Goal: Communication & Community: Ask a question

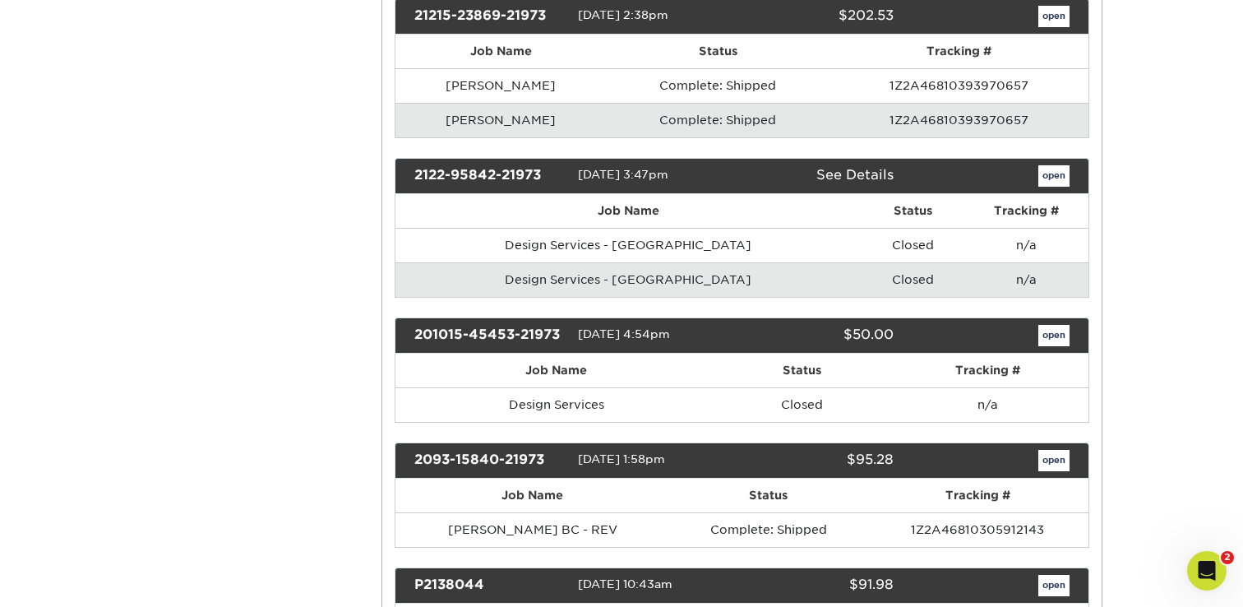
scroll to position [1654, 0]
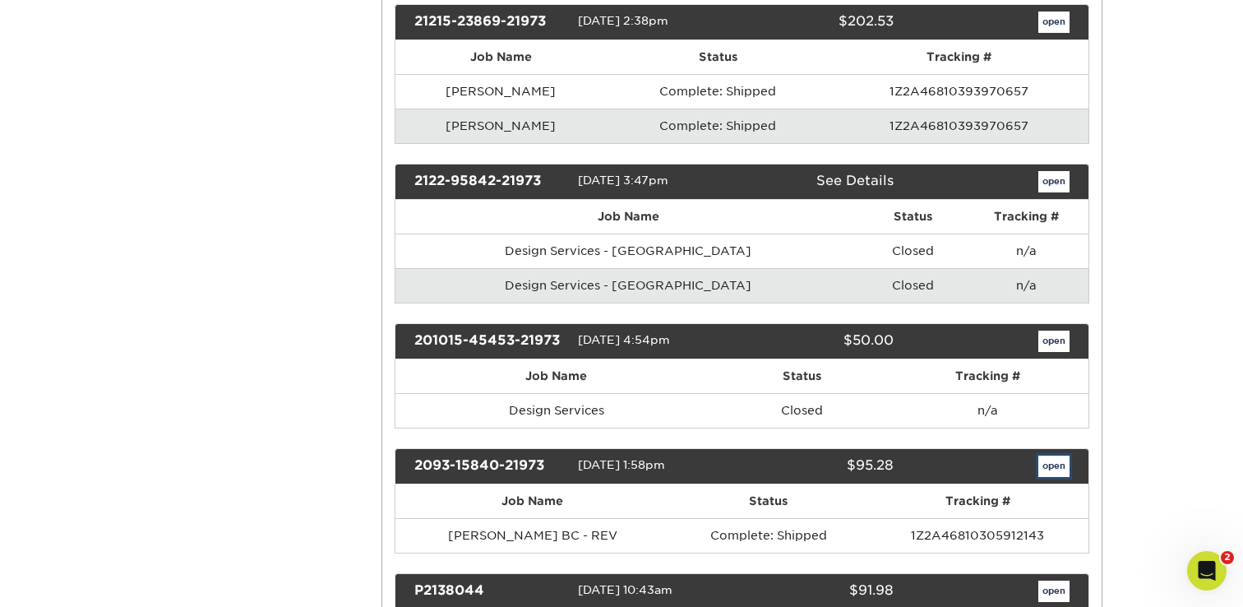
click at [1055, 465] on link "open" at bounding box center [1053, 465] width 31 height 21
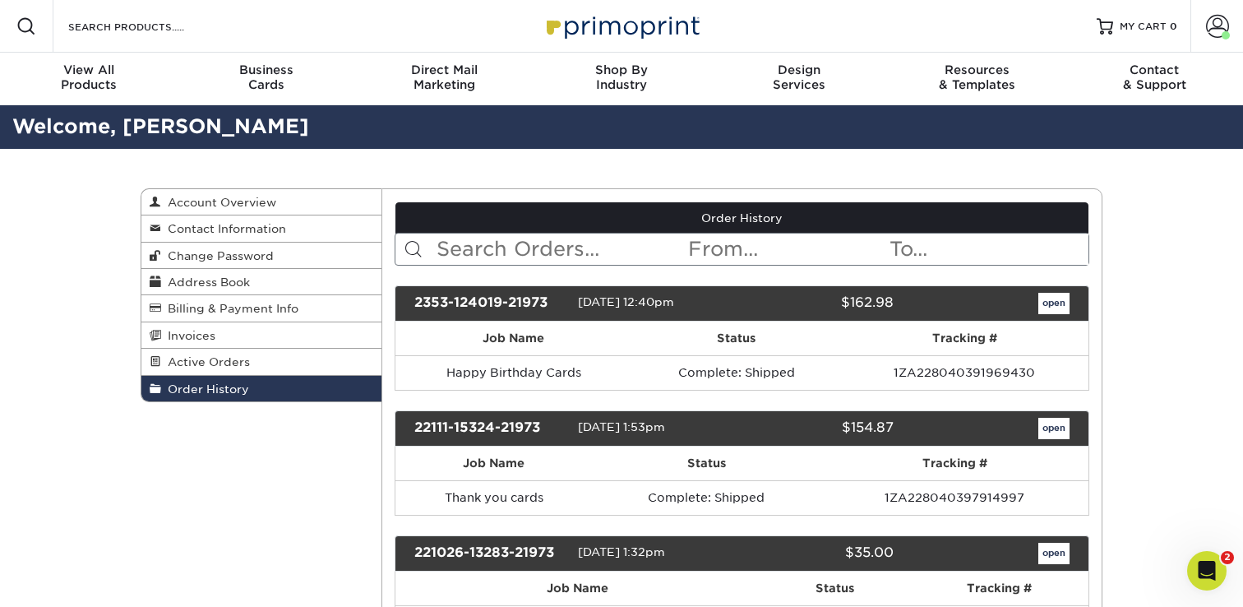
click at [1207, 572] on icon "Open Intercom Messenger" at bounding box center [1207, 570] width 12 height 13
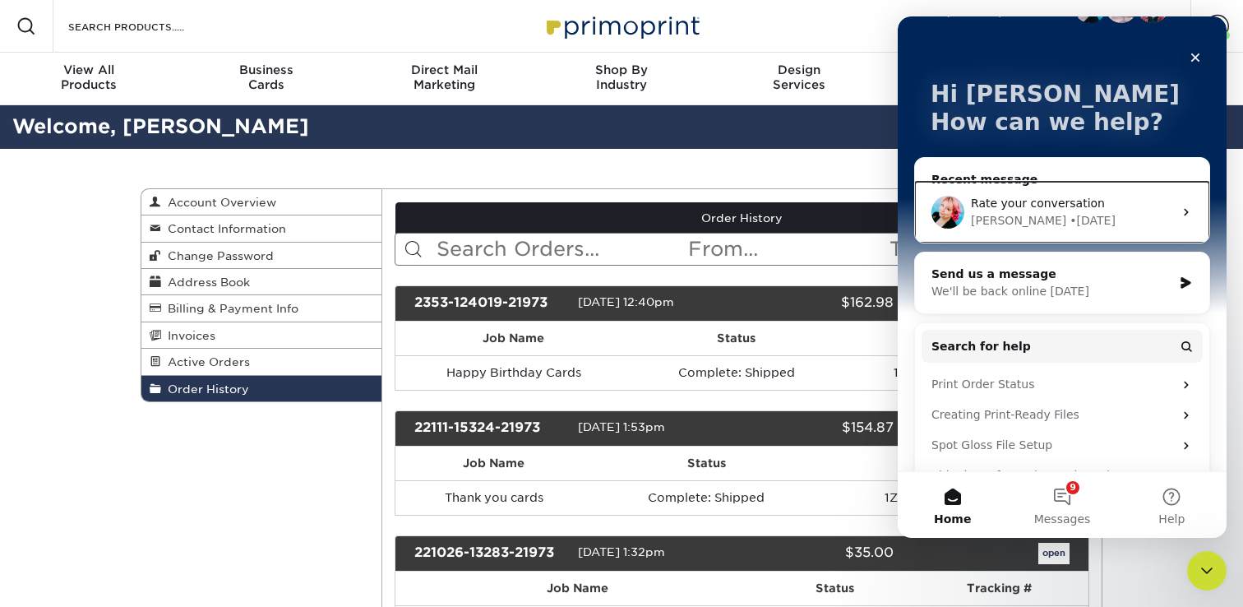
scroll to position [18, 0]
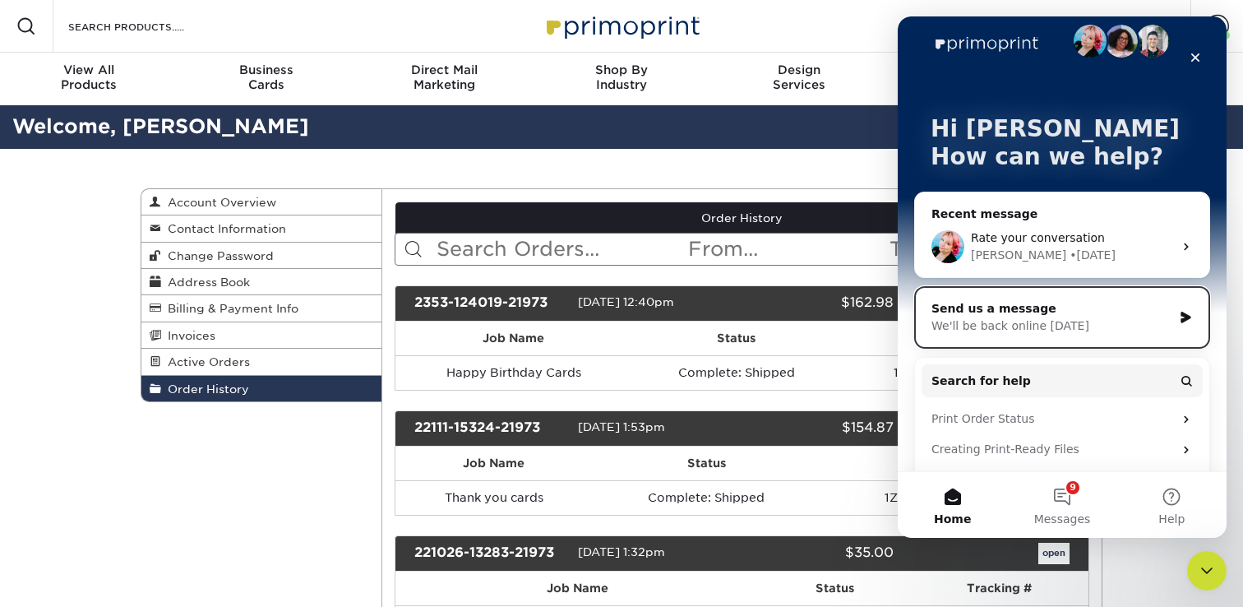
click at [1166, 308] on div "Send us a message" at bounding box center [1051, 308] width 241 height 17
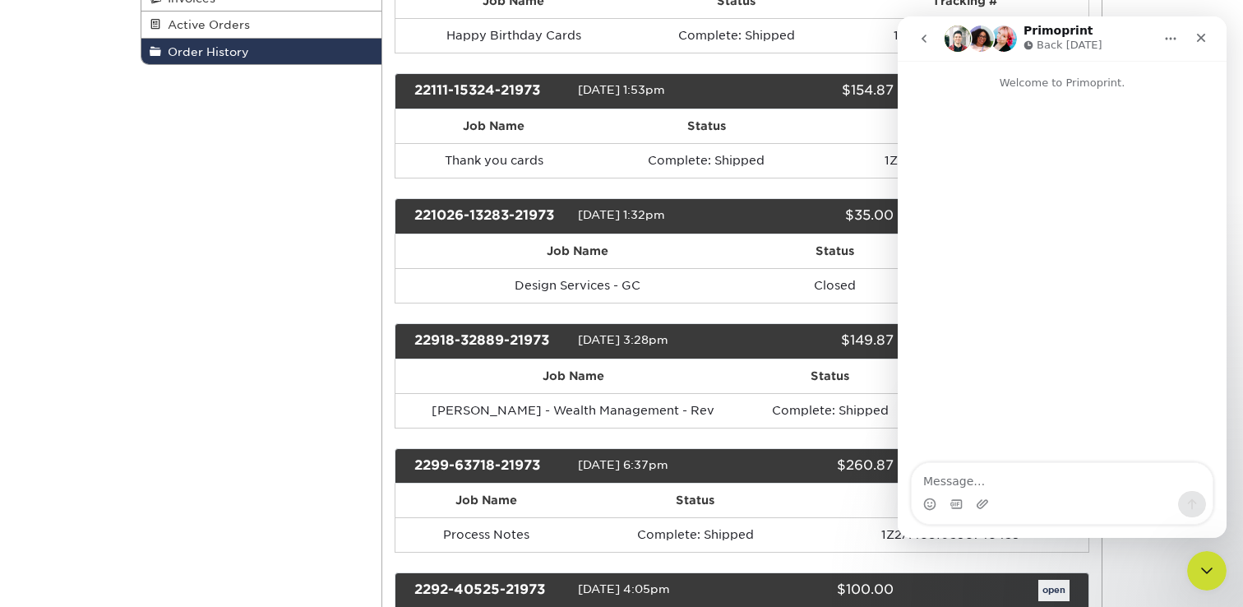
scroll to position [344, 0]
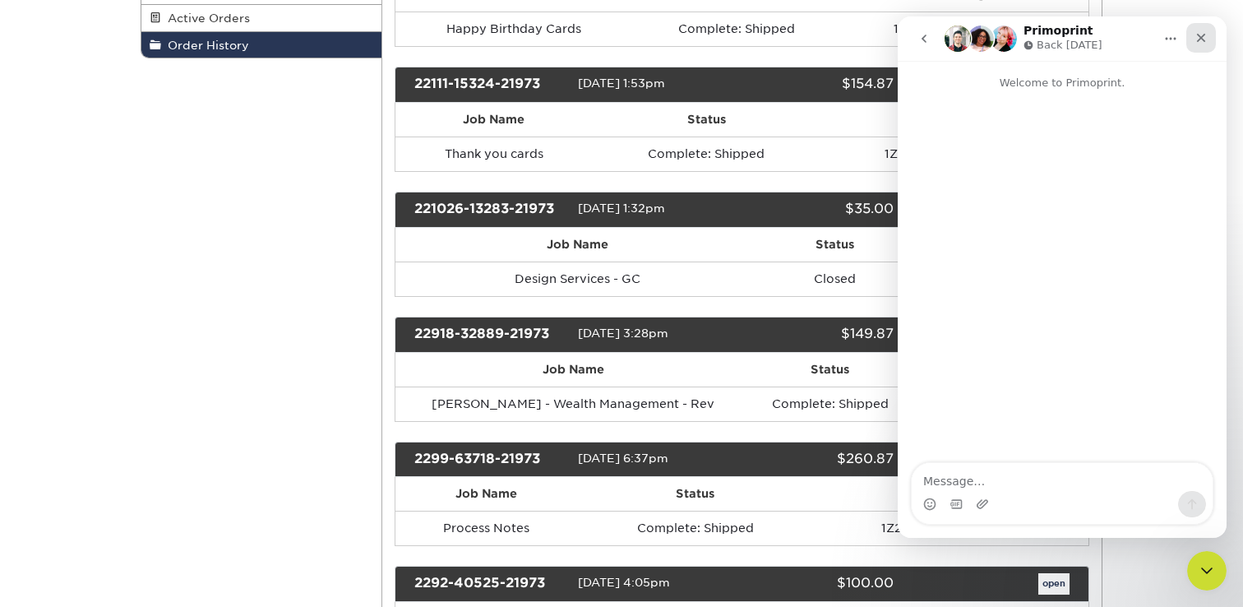
click at [1203, 41] on icon "Close" at bounding box center [1201, 38] width 9 height 9
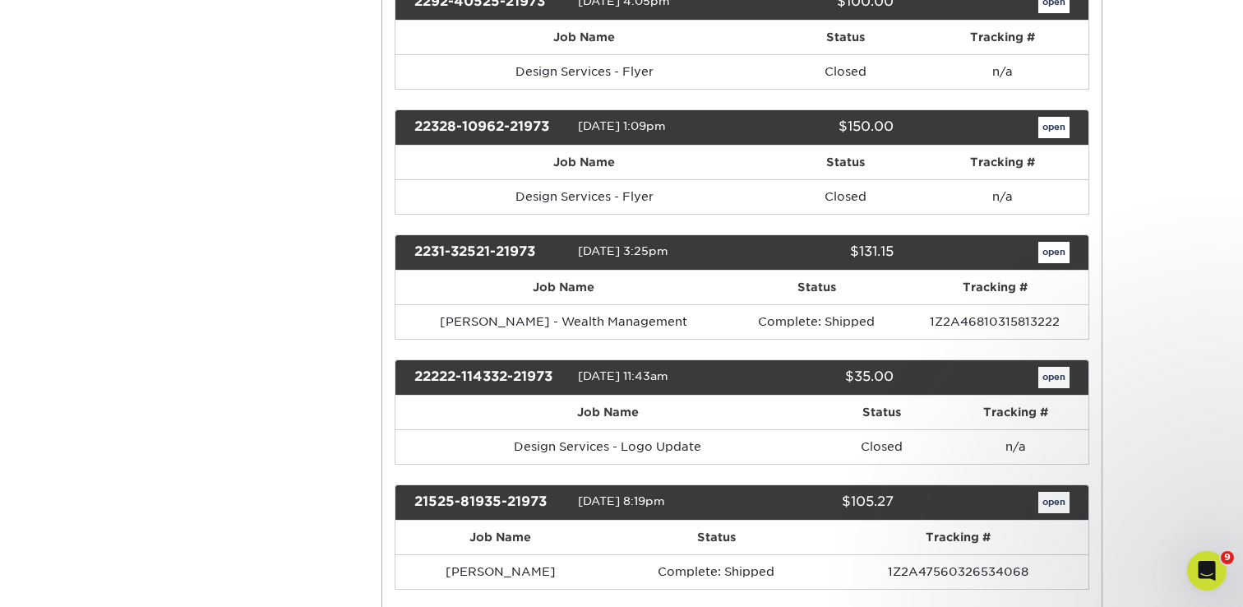
scroll to position [951, 0]
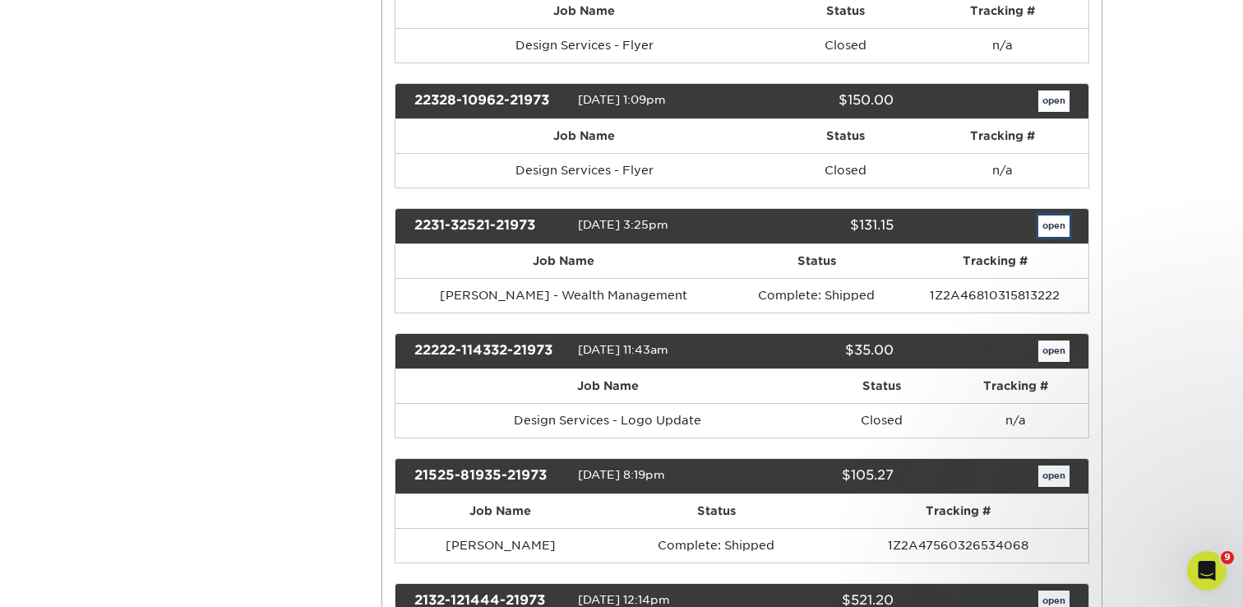
click at [1053, 224] on link "open" at bounding box center [1053, 225] width 31 height 21
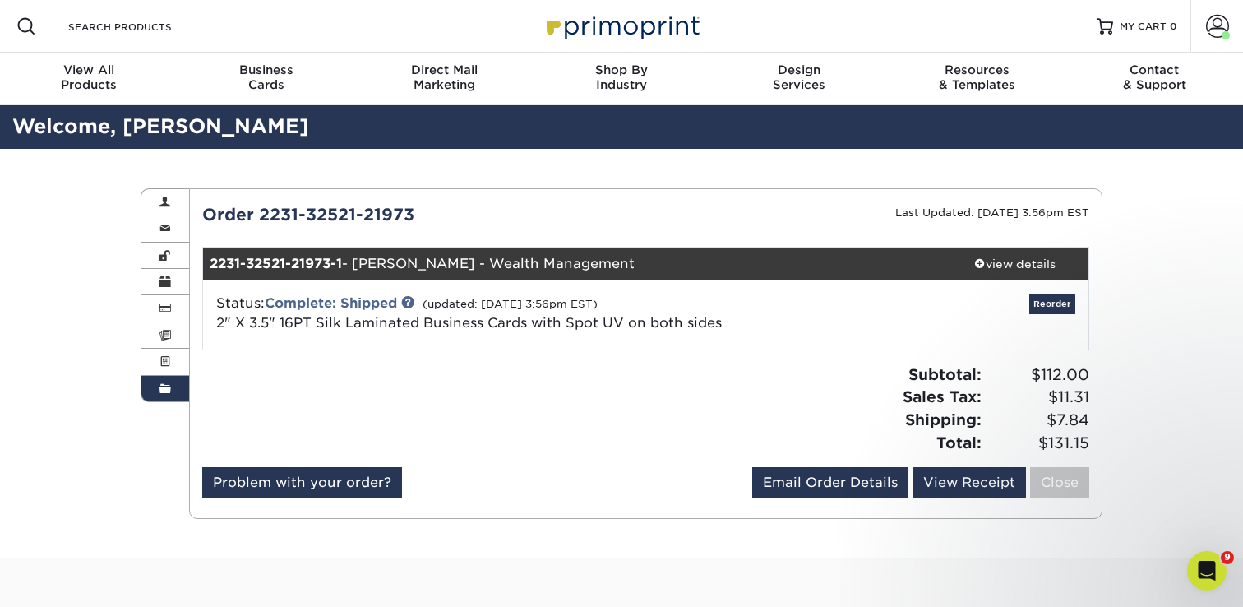
drag, startPoint x: 423, startPoint y: 211, endPoint x: 257, endPoint y: 212, distance: 166.0
click at [257, 212] on div "Order 2231-32521-21973" at bounding box center [418, 214] width 456 height 25
copy div "2231-32521-21973"
click at [1205, 578] on icon "Open Intercom Messenger" at bounding box center [1206, 570] width 27 height 27
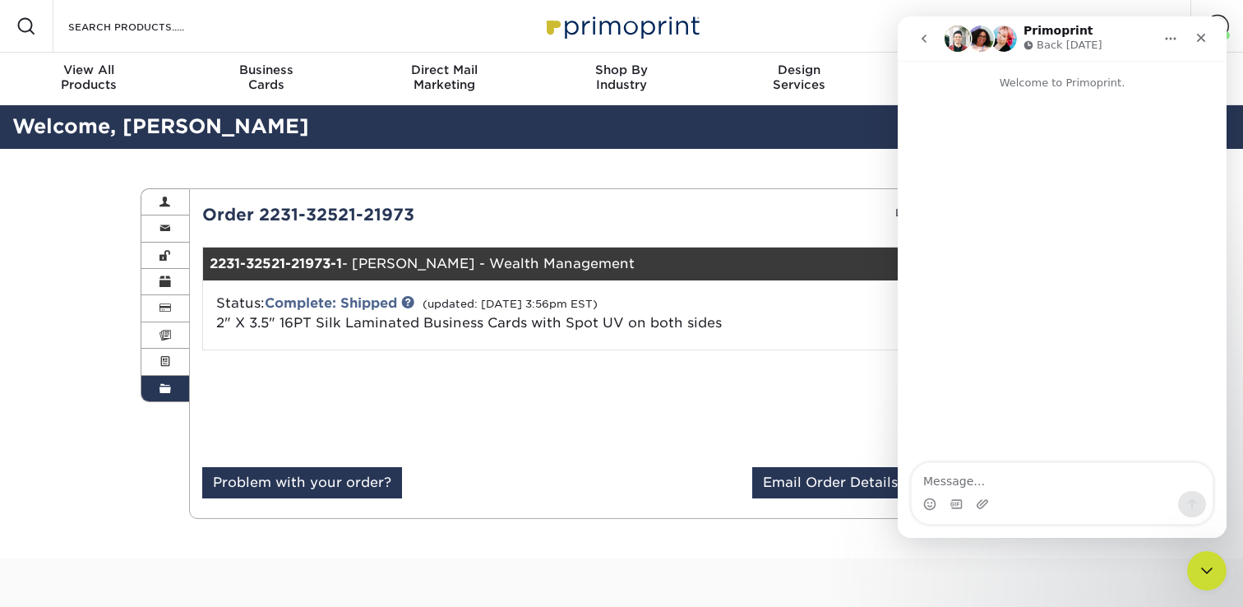
click at [1050, 474] on textarea "Message…" at bounding box center [1062, 477] width 301 height 28
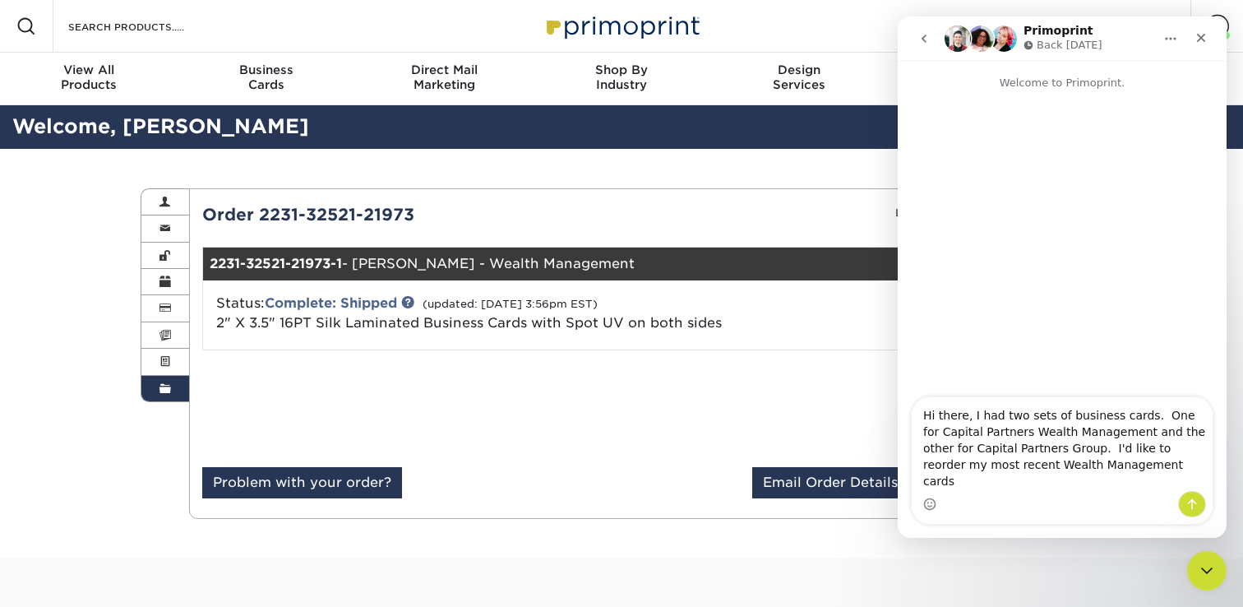
type textarea "Hi there, I had two sets of business cards. One for Capital Partners Wealth Man…"
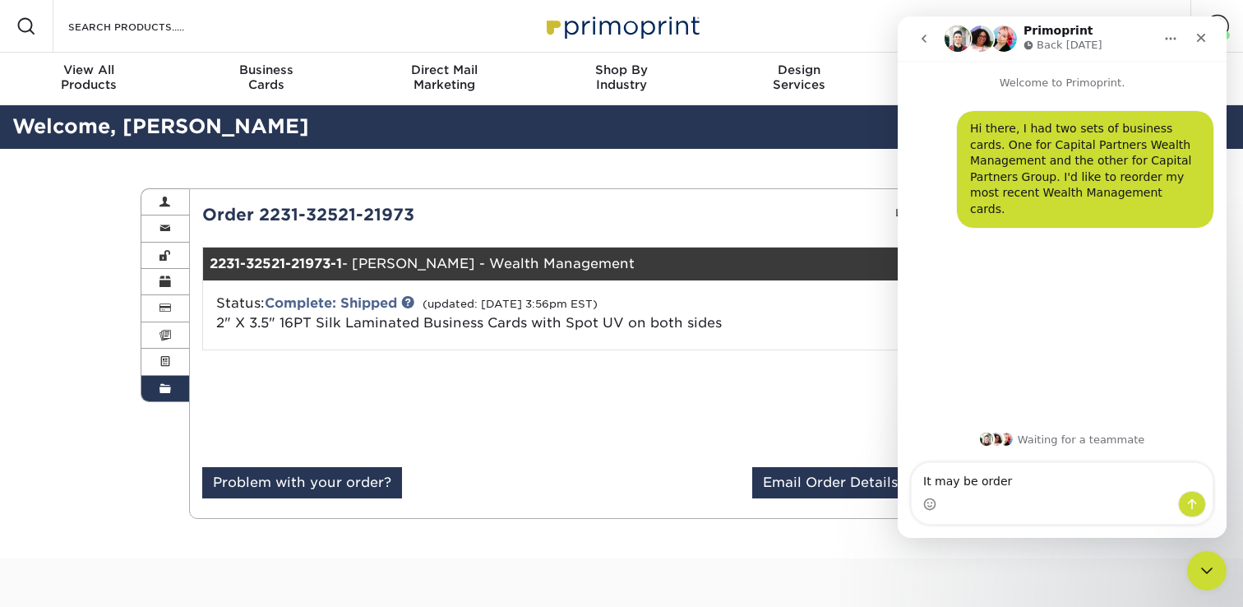
type textarea "It may be order 2231-32521-21973"
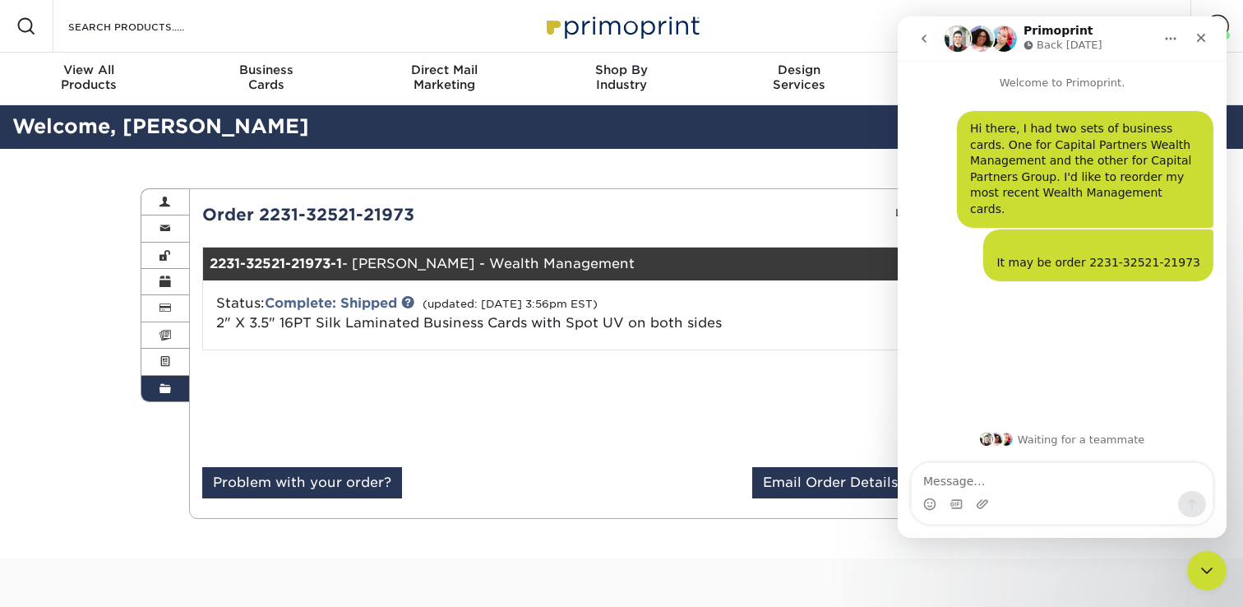
click at [1050, 474] on textarea "Message…" at bounding box center [1062, 477] width 301 height 28
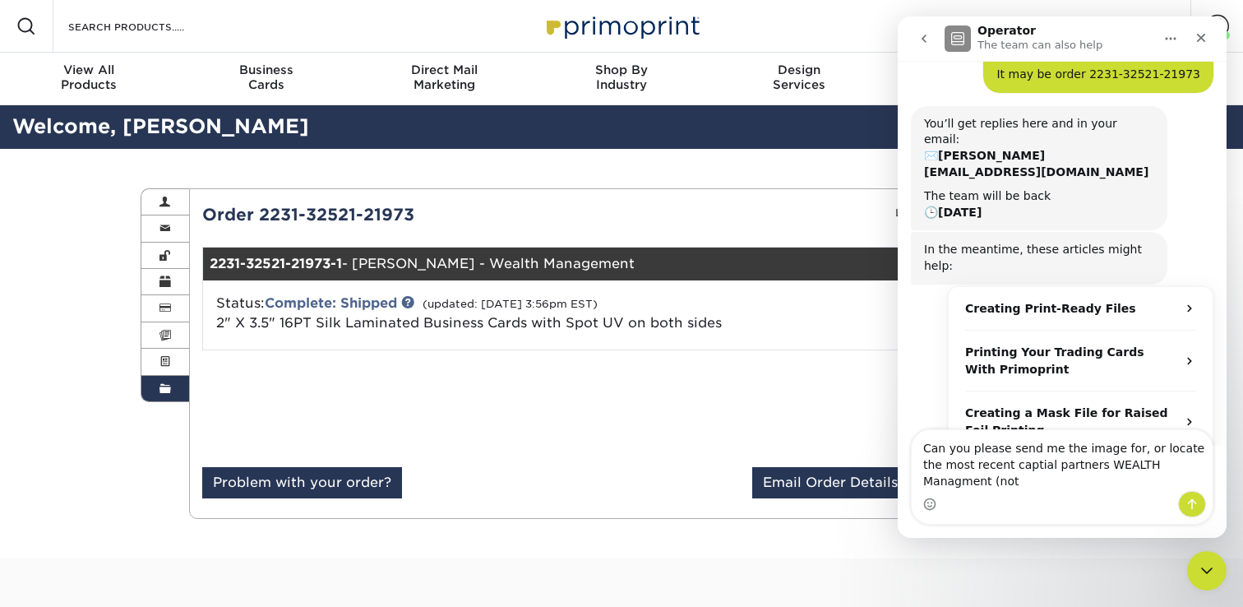
scroll to position [205, 0]
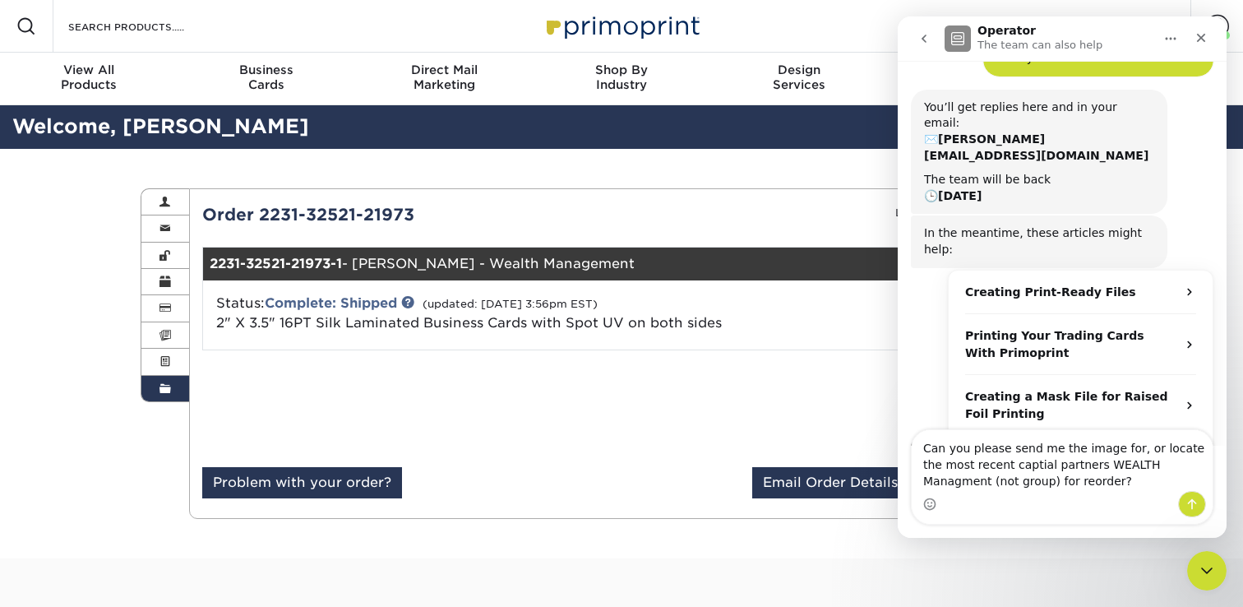
type textarea "Can you please send me the image for, or locate the most recent captial partner…"
click at [1195, 501] on icon "Send a message…" at bounding box center [1191, 503] width 13 height 13
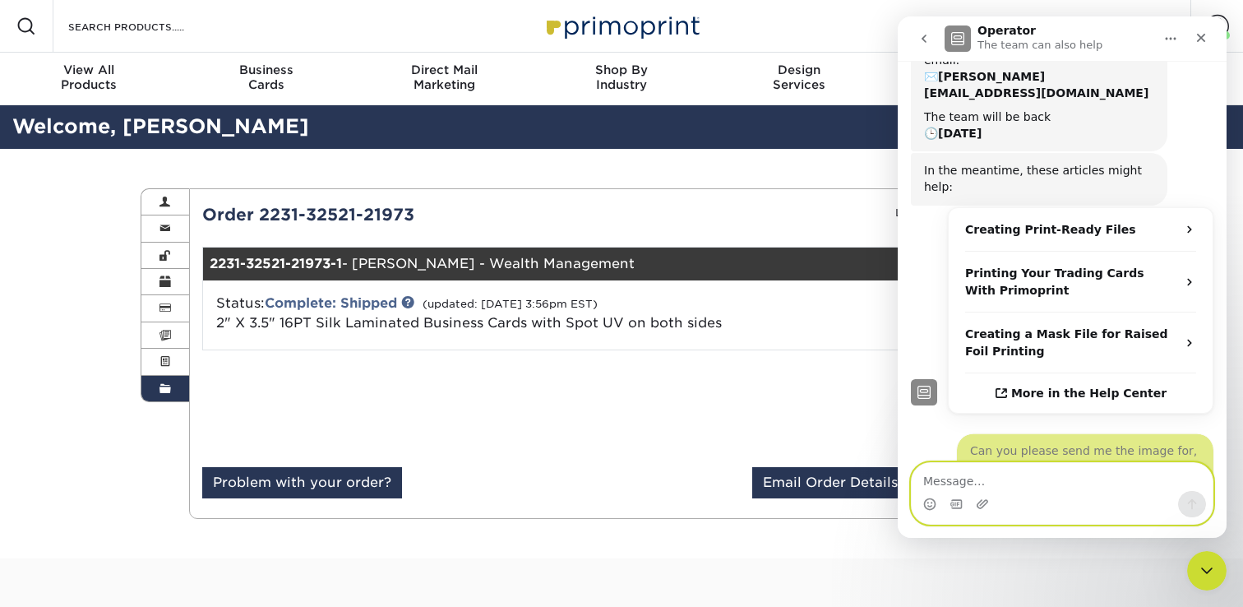
scroll to position [269, 0]
